Goal: Information Seeking & Learning: Compare options

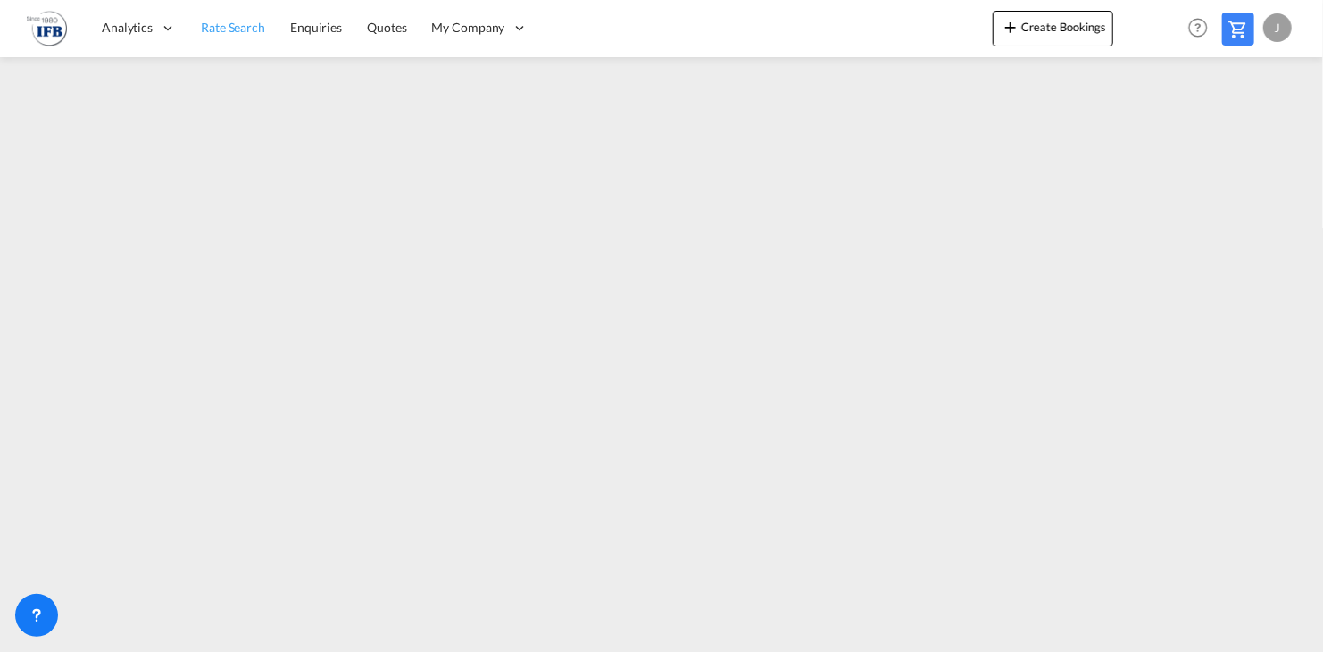
click at [231, 28] on span "Rate Search" at bounding box center [233, 27] width 64 height 15
click at [256, 33] on span "Rate Search" at bounding box center [233, 26] width 65 height 15
